Goal: Check status

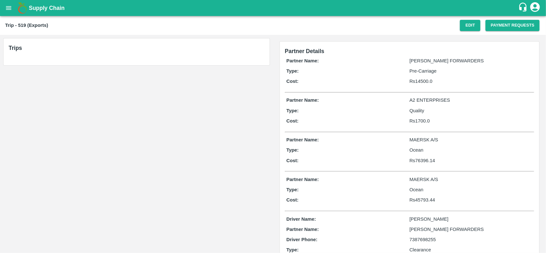
click at [20, 25] on b "Trip - 519 (Exports)" at bounding box center [26, 25] width 43 height 5
copy b "519"
click at [20, 25] on b "Trip - 519 (Exports)" at bounding box center [26, 25] width 43 height 5
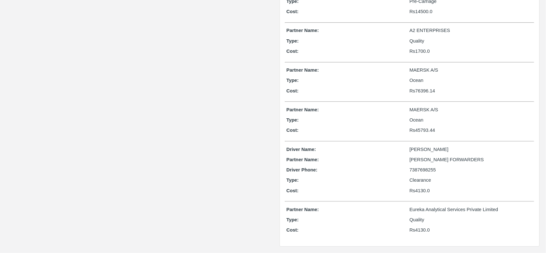
click at [381, 184] on div "Driver Name: chaitanya Partner Name: SHUBHAM FORWARDERS Driver Phone: 738769825…" at bounding box center [409, 171] width 249 height 55
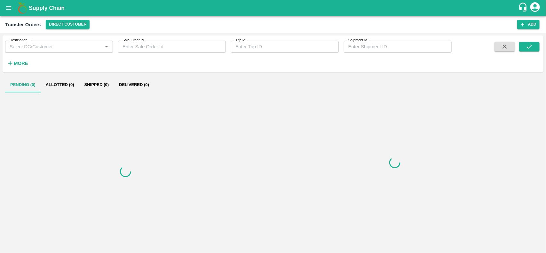
type input "353441"
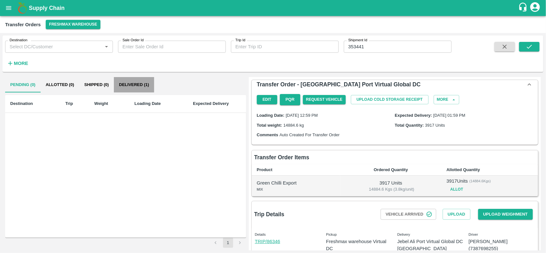
click at [142, 87] on button "Delivered (1)" at bounding box center [134, 84] width 40 height 15
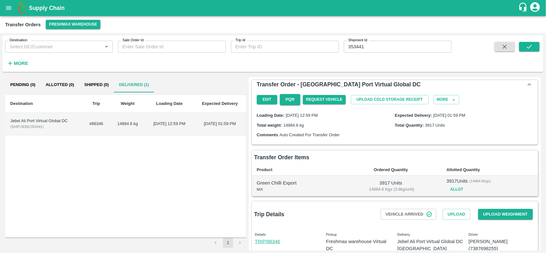
scroll to position [34, 0]
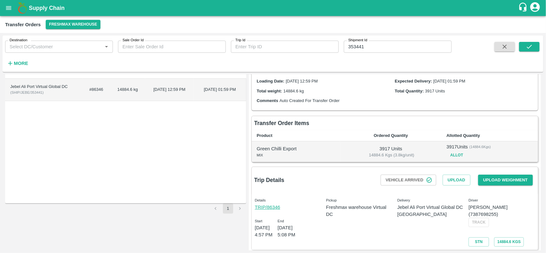
click at [354, 146] on p "3917 Units" at bounding box center [390, 148] width 91 height 7
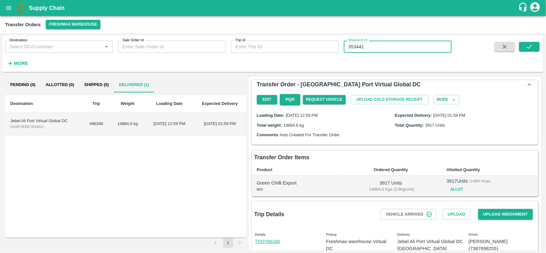
click at [375, 49] on input "353441" at bounding box center [398, 47] width 108 height 12
